Goal: Information Seeking & Learning: Learn about a topic

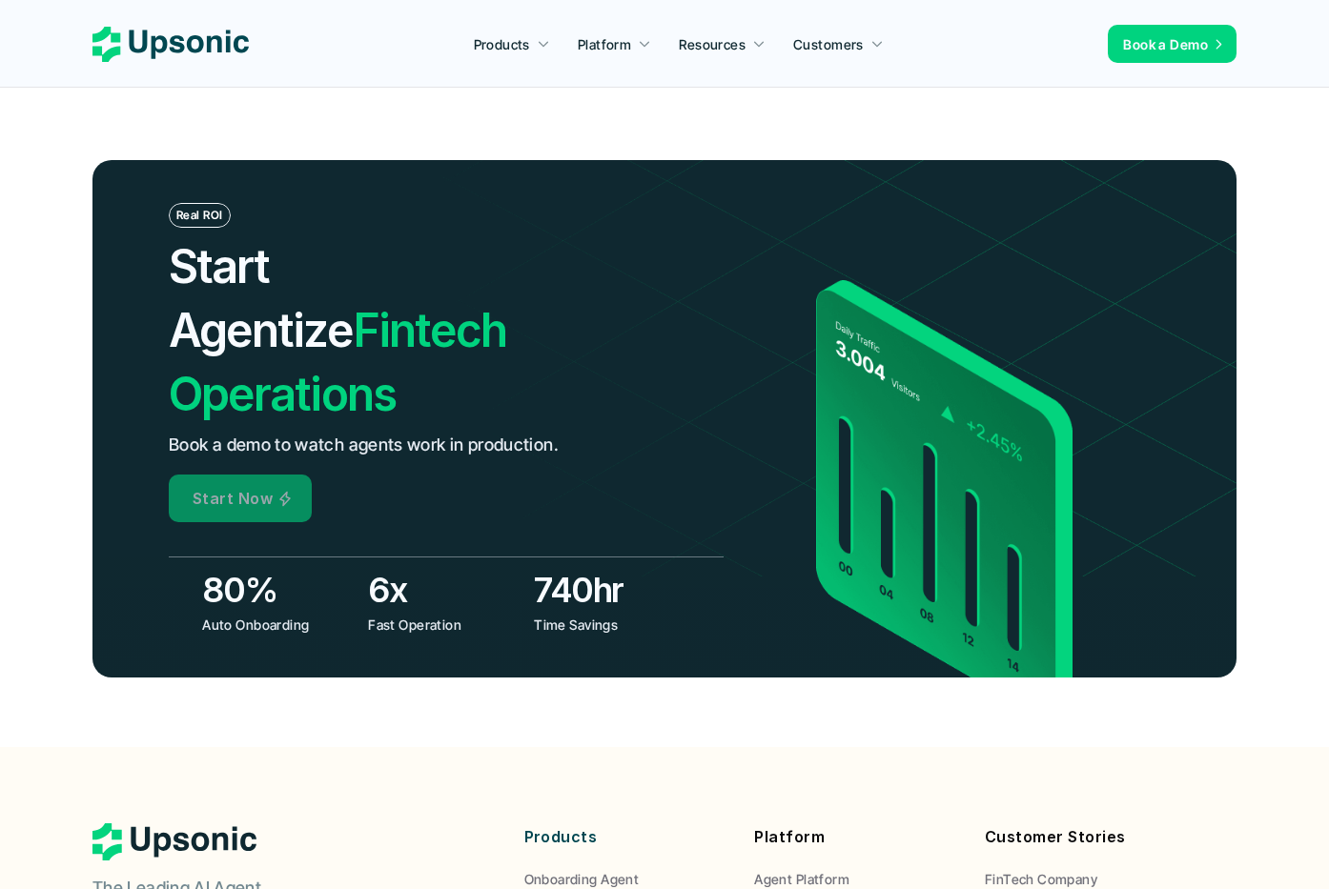
click at [247, 485] on p "Start Now" at bounding box center [233, 499] width 80 height 28
click at [238, 485] on p "Start Now" at bounding box center [233, 499] width 80 height 28
click at [237, 485] on p "Start Now" at bounding box center [233, 499] width 80 height 28
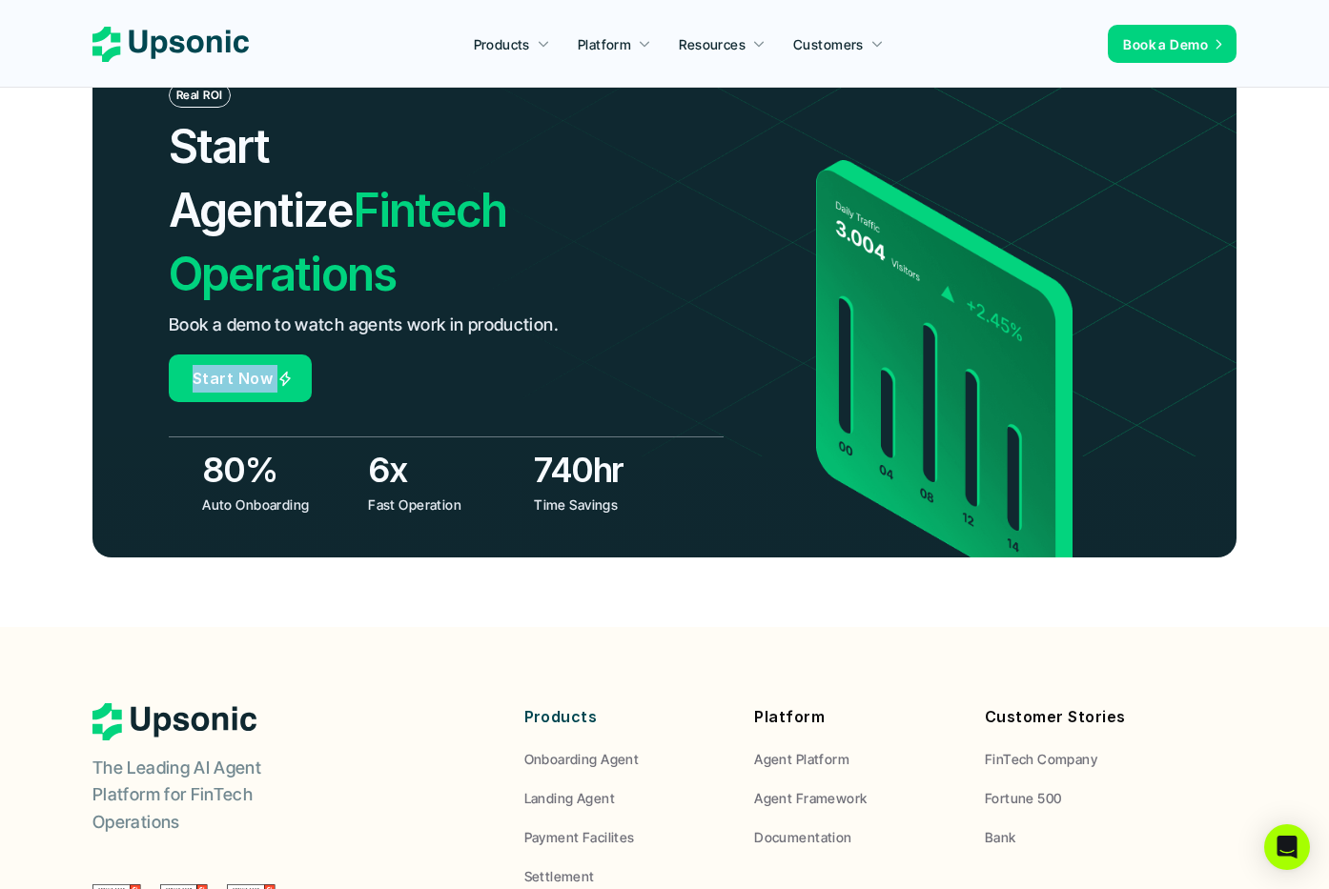
scroll to position [7062, 0]
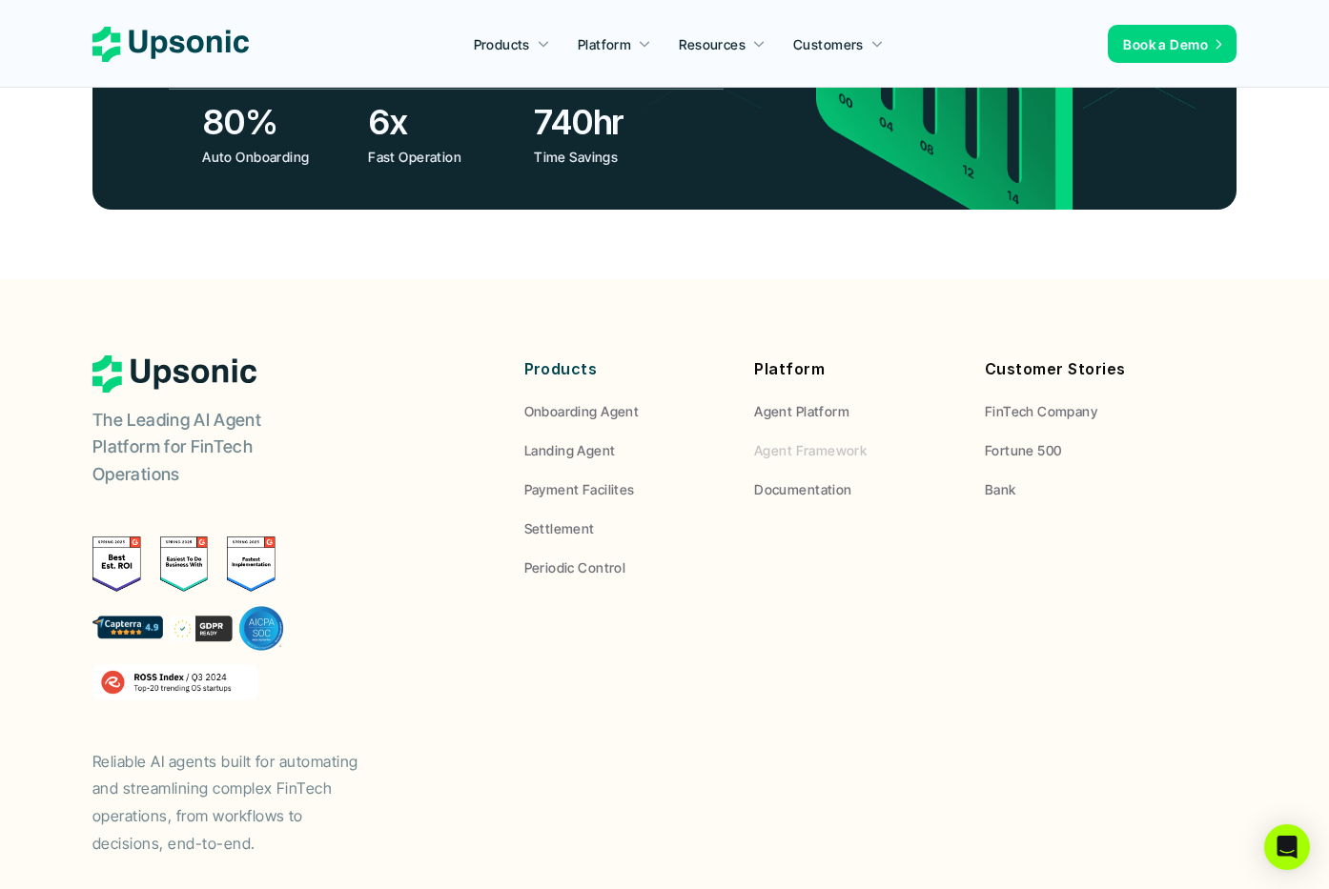
click at [795, 440] on p "Agent Framework" at bounding box center [810, 450] width 112 height 20
click at [778, 480] on p "Documentation" at bounding box center [802, 490] width 97 height 20
click at [1025, 401] on p "FinTech Company" at bounding box center [1041, 411] width 112 height 20
click at [1025, 440] on p "Fortune 500" at bounding box center [1023, 450] width 77 height 20
click at [992, 480] on p "Bank" at bounding box center [1000, 490] width 31 height 20
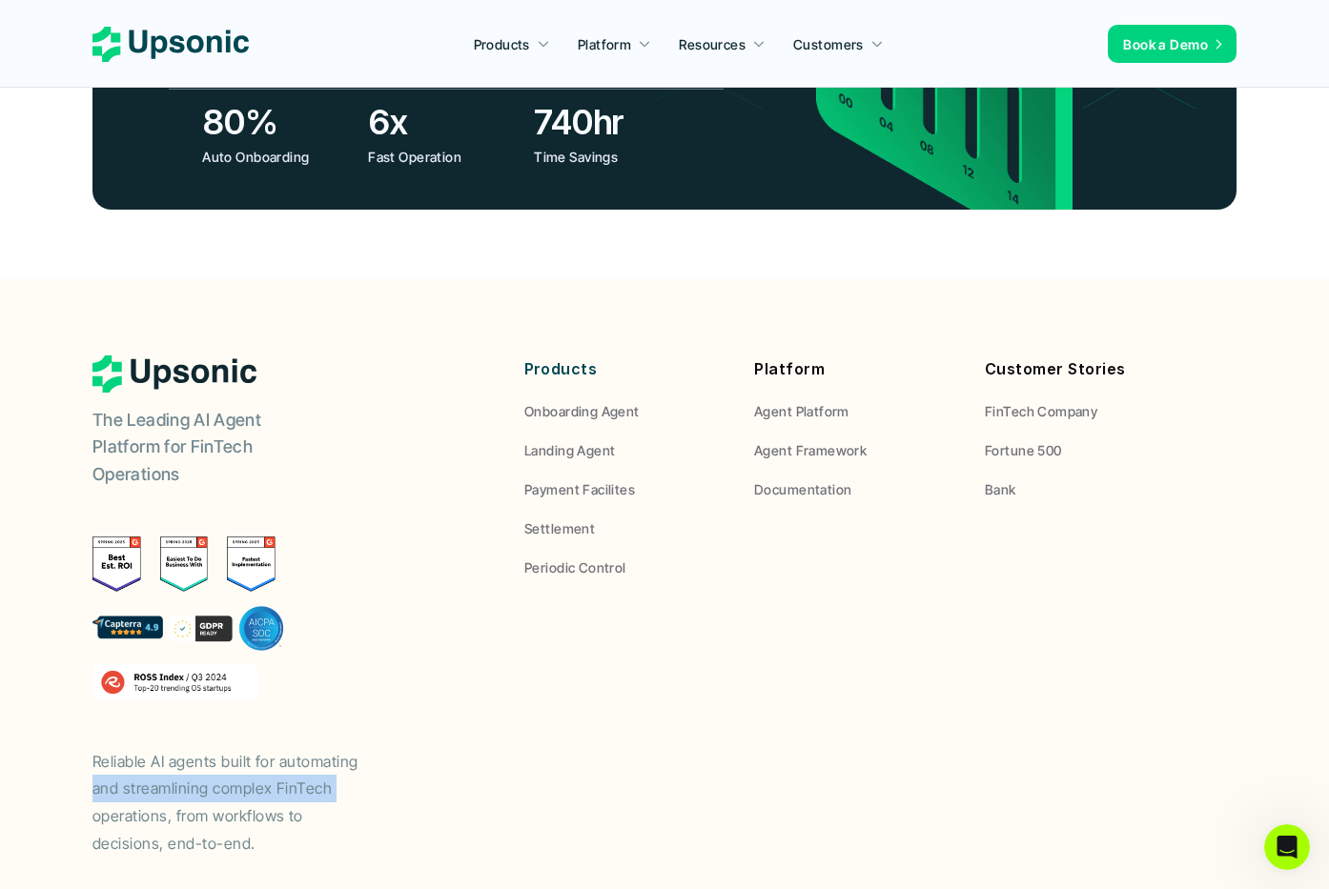
click at [470, 674] on div "The Leading AI Agent Platform for FinTech Operations Reliable AI agents built f…" at bounding box center [282, 607] width 381 height 502
